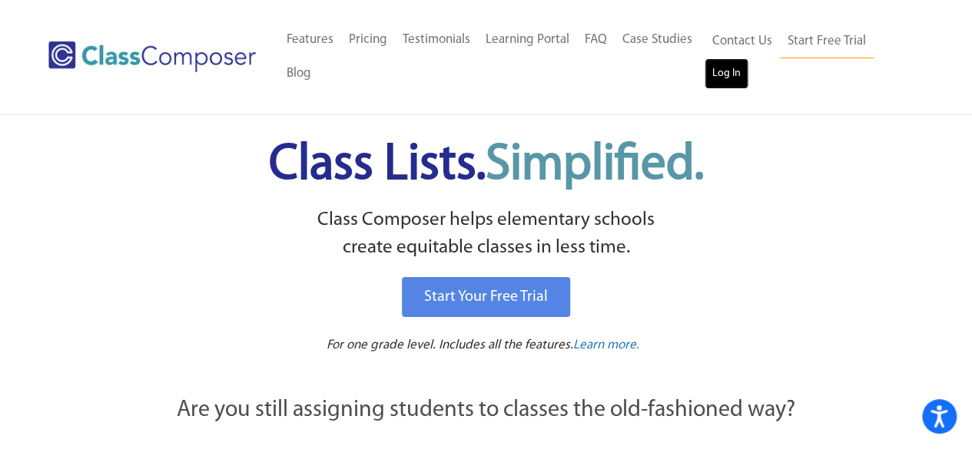
click at [728, 71] on link "Log In" at bounding box center [726, 73] width 44 height 31
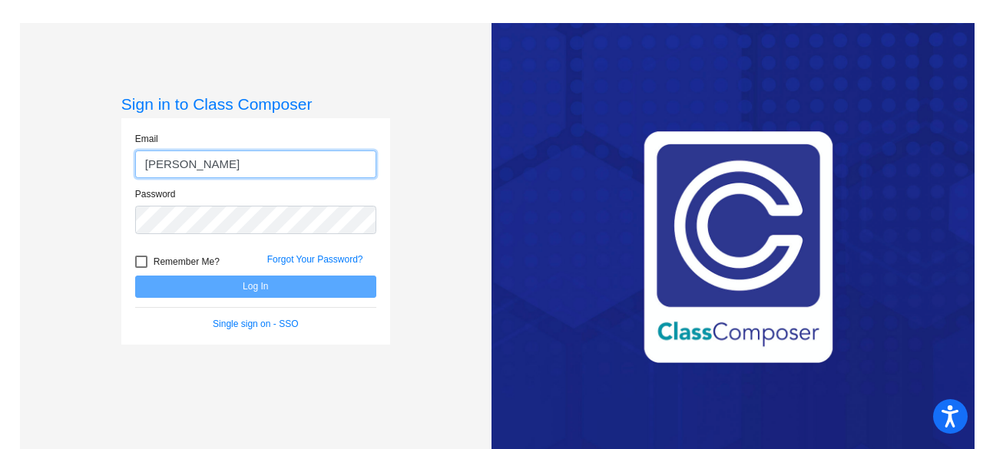
type input "[PERSON_NAME][EMAIL_ADDRESS][PERSON_NAME][DOMAIN_NAME]"
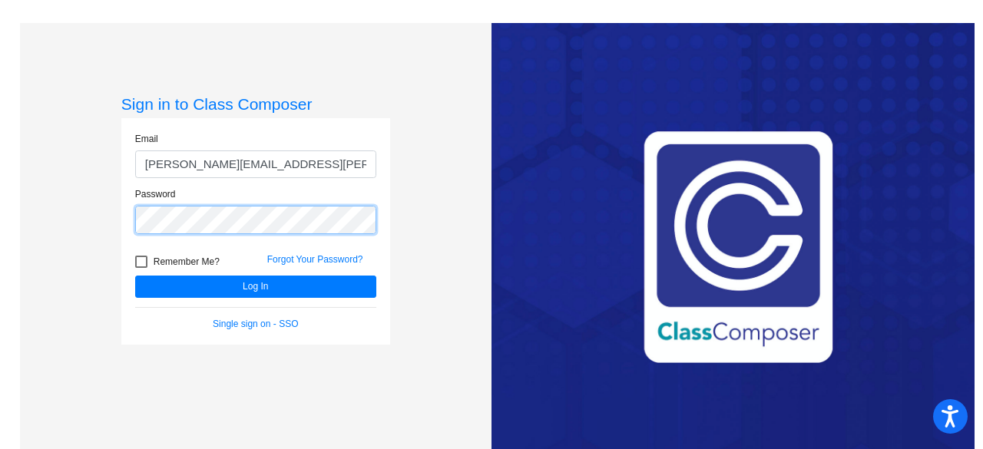
click at [135, 276] on button "Log In" at bounding box center [255, 287] width 241 height 22
